Goal: Information Seeking & Learning: Learn about a topic

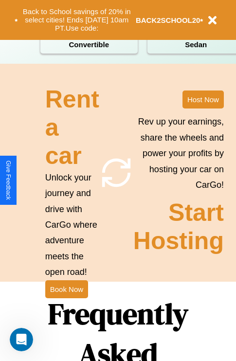
scroll to position [1178, 0]
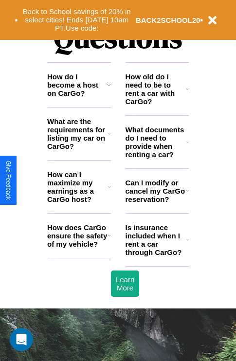
click at [79, 202] on h3 "How can I maximize my earnings as a CarGo host?" at bounding box center [77, 186] width 61 height 33
click at [79, 97] on h3 "How do I become a host on CarGo?" at bounding box center [77, 84] width 60 height 25
click at [79, 149] on h3 "What are the requirements for listing my car on CarGo?" at bounding box center [77, 133] width 61 height 33
click at [109, 191] on icon at bounding box center [109, 187] width 3 height 8
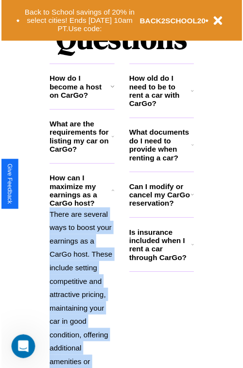
scroll to position [1328, 0]
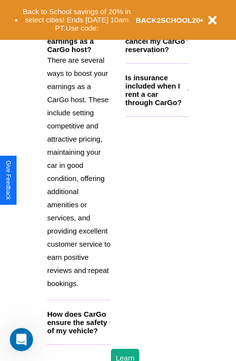
click at [79, 334] on h3 "How does CarGo ensure the safety of my vehicle?" at bounding box center [77, 322] width 61 height 25
click at [187, 94] on icon at bounding box center [187, 90] width 2 height 8
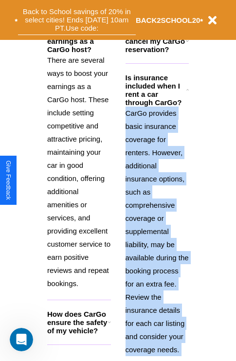
click at [79, 13] on button "Back to School savings of 20% in select cities! Ends [DATE] 10am PT. Use code:" at bounding box center [77, 20] width 118 height 30
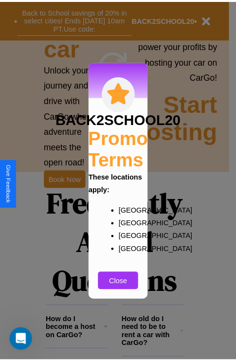
scroll to position [621, 0]
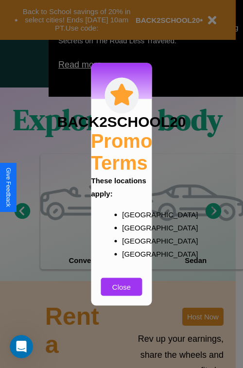
click at [213, 211] on div at bounding box center [121, 184] width 243 height 368
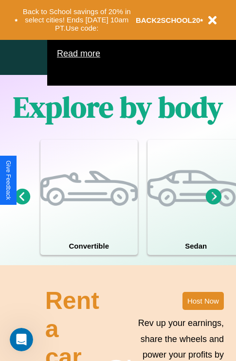
click at [213, 204] on icon at bounding box center [214, 196] width 16 height 16
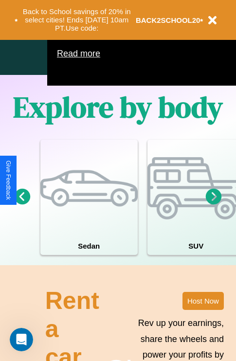
click at [213, 204] on icon at bounding box center [214, 196] width 16 height 16
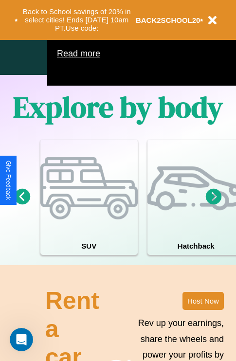
click at [213, 204] on icon at bounding box center [214, 196] width 16 height 16
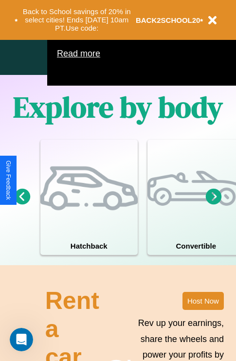
click at [213, 204] on icon at bounding box center [214, 196] width 16 height 16
